Goal: Information Seeking & Learning: Learn about a topic

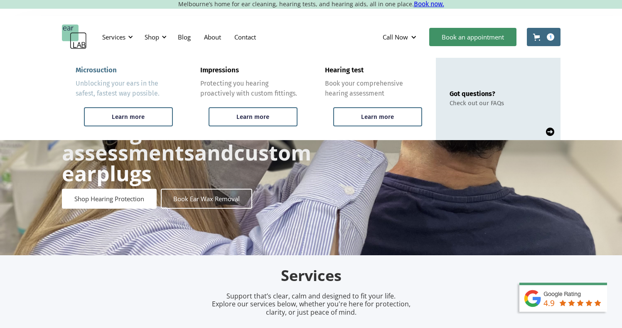
click at [133, 127] on link "Microsuction Unblocking your ears in the safest, fastest way possible. Learn mo…" at bounding box center [124, 99] width 125 height 82
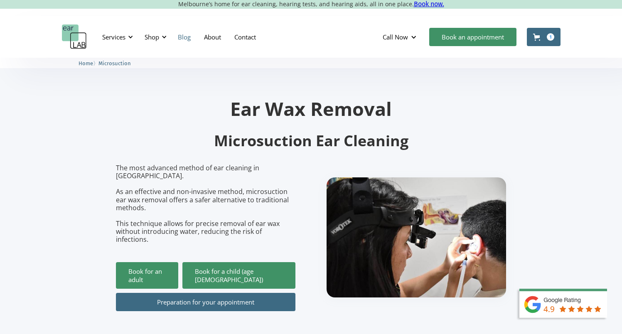
click at [187, 37] on link "Blog" at bounding box center [184, 37] width 26 height 24
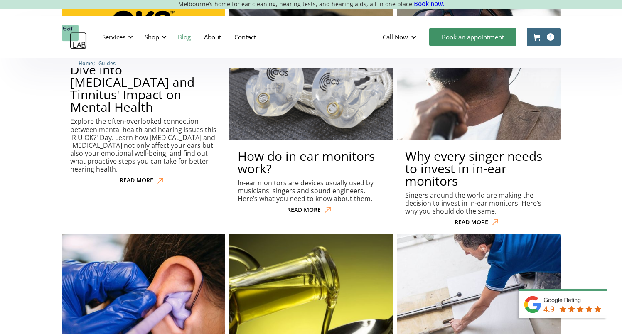
scroll to position [3494, 0]
